Goal: Information Seeking & Learning: Learn about a topic

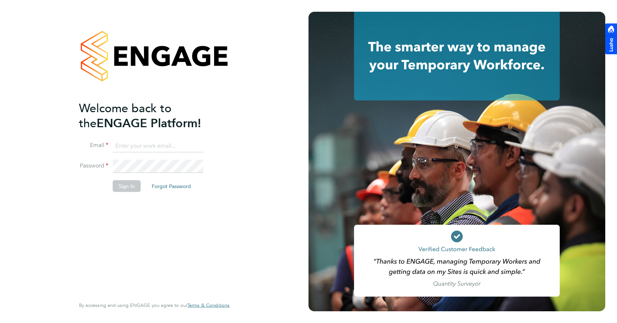
click at [137, 141] on input at bounding box center [158, 145] width 91 height 13
type input "geema"
drag, startPoint x: 143, startPoint y: 142, endPoint x: 73, endPoint y: 153, distance: 71.3
click at [73, 153] on div "Welcome back to the ENGAGE Platform! Email geema Password Sign In Forgot Passwo…" at bounding box center [154, 161] width 180 height 323
click at [173, 149] on input at bounding box center [158, 145] width 91 height 13
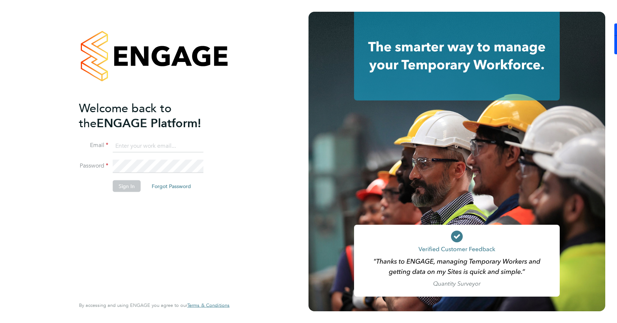
paste input "gemma.phillips@danielowen.co.uk"
type input "gemma.phillips@danielowen.co.uk"
click at [134, 189] on button "Sign In" at bounding box center [127, 186] width 28 height 12
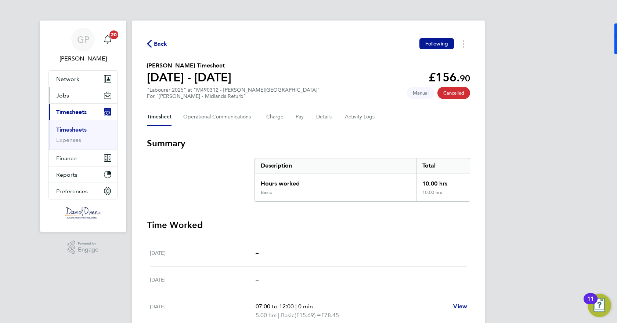
click at [69, 100] on button "Jobs" at bounding box center [83, 95] width 68 height 16
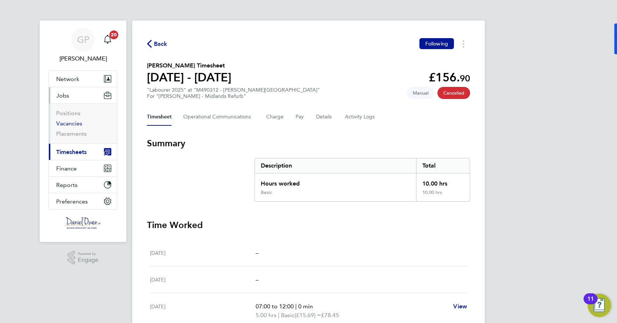
click at [72, 121] on link "Vacancies" at bounding box center [69, 123] width 26 height 7
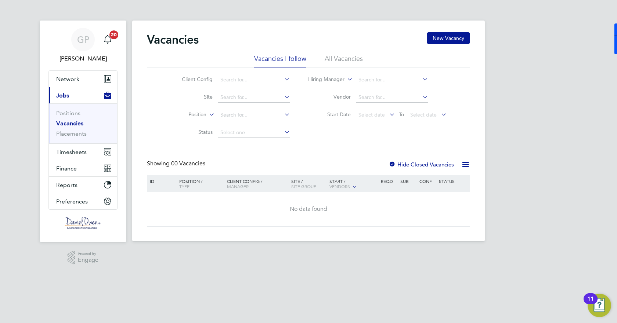
click at [350, 60] on li "All Vacancies" at bounding box center [343, 60] width 38 height 13
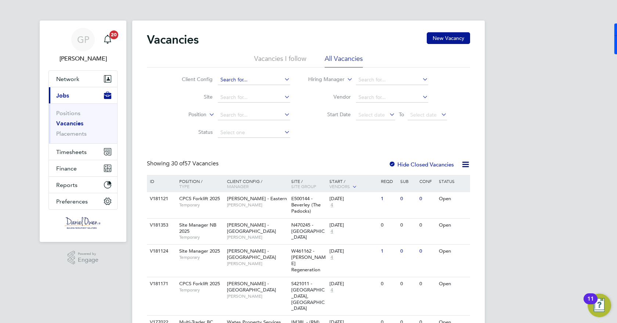
click at [246, 80] on input at bounding box center [254, 80] width 72 height 10
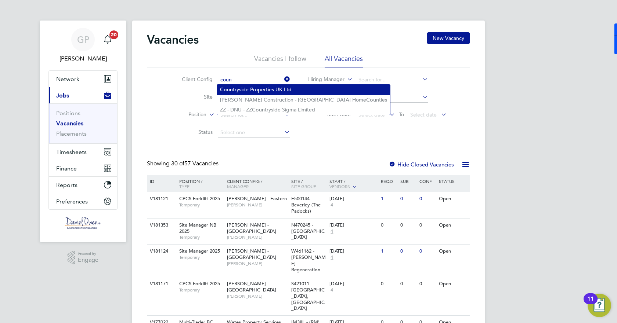
click at [256, 91] on li "Coun tryside Properties UK Ltd" at bounding box center [303, 90] width 173 height 10
type input "Countryside Properties UK Ltd"
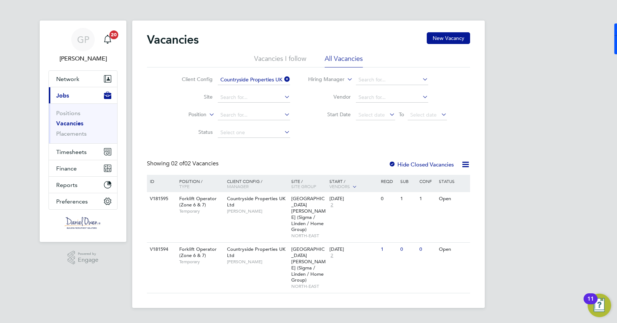
click at [408, 164] on label "Hide Closed Vacancies" at bounding box center [420, 164] width 65 height 7
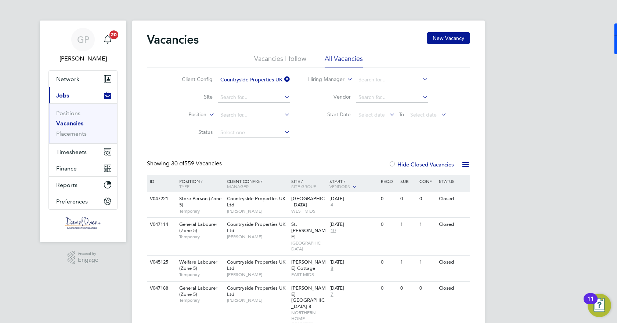
click at [421, 166] on label "Hide Closed Vacancies" at bounding box center [420, 164] width 65 height 7
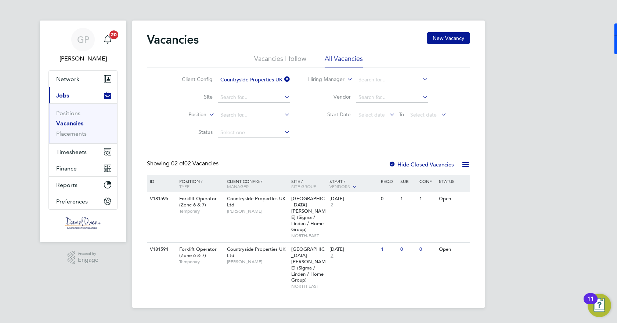
click at [283, 80] on icon at bounding box center [283, 79] width 0 height 10
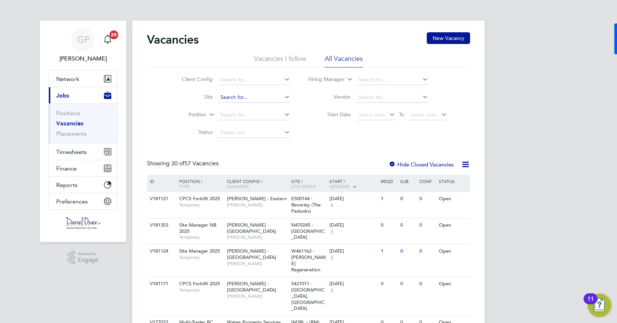
click at [240, 99] on input at bounding box center [254, 97] width 72 height 10
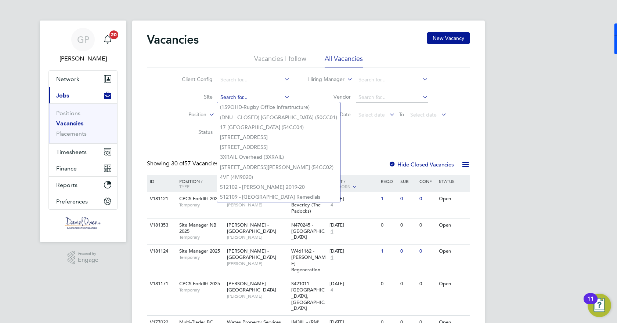
click at [240, 99] on input at bounding box center [254, 97] width 72 height 10
click at [225, 98] on input at bounding box center [254, 97] width 72 height 10
click at [231, 83] on input at bounding box center [254, 80] width 72 height 10
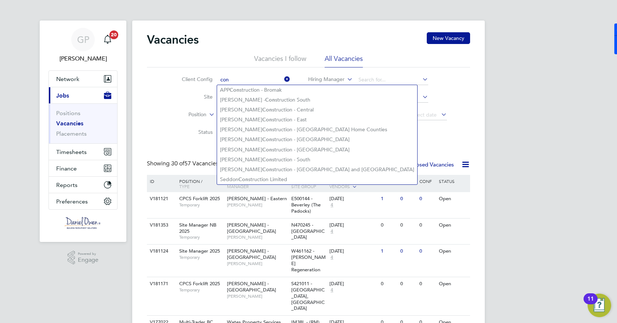
type input "con"
click at [387, 141] on div "Client Config con Site Position Status Hiring Manager Vendor Start Date Select …" at bounding box center [308, 105] width 323 height 74
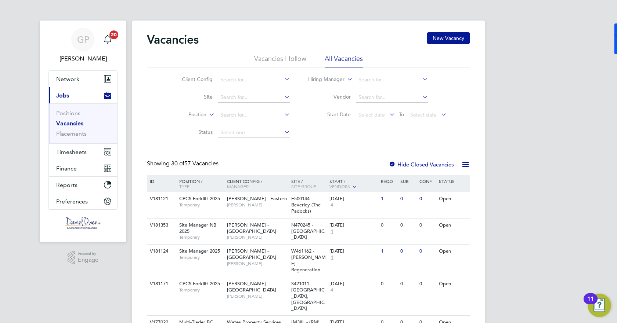
drag, startPoint x: 389, startPoint y: 136, endPoint x: 385, endPoint y: 138, distance: 4.0
click at [385, 138] on div "Client Config Site Position Status Hiring Manager Vendor Start Date Select date…" at bounding box center [308, 105] width 323 height 74
